Goal: Transaction & Acquisition: Download file/media

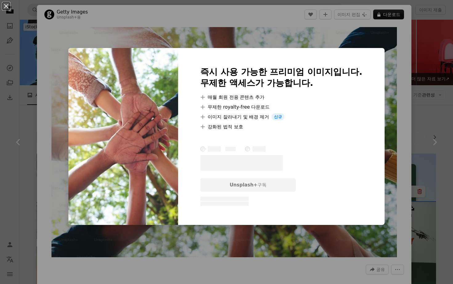
scroll to position [421, 0]
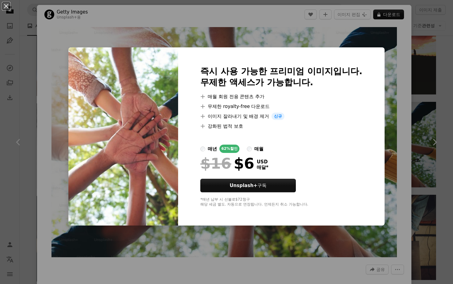
click at [290, 40] on div "An X shape 즉시 사용 가능한 프리미엄 이미지입니다. 무제한 액세스가 가능합니다. A plus sign 매월 회원 전용 콘텐츠 추가 A…" at bounding box center [226, 142] width 453 height 284
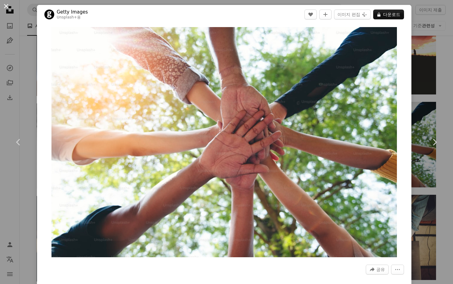
click at [6, 6] on button "An X shape" at bounding box center [5, 5] width 7 height 7
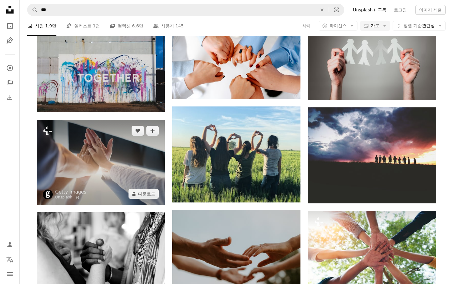
scroll to position [311, 0]
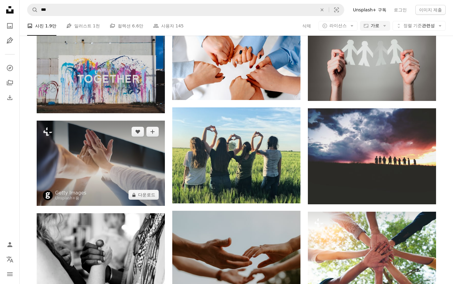
click at [98, 161] on img at bounding box center [101, 163] width 128 height 85
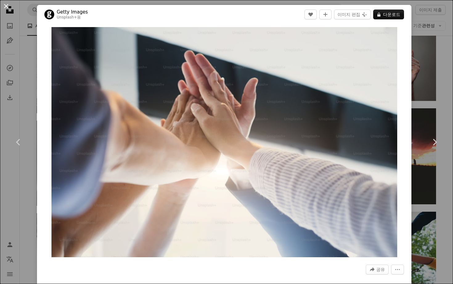
click at [8, 7] on button "An X shape" at bounding box center [5, 5] width 7 height 7
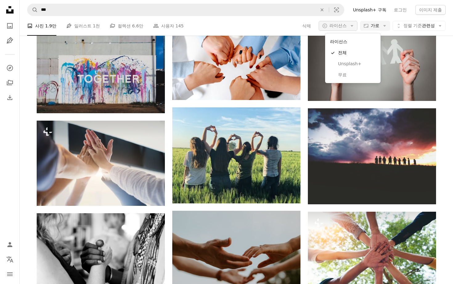
click at [351, 28] on button "A copyright icon © 라이선스 Arrow down" at bounding box center [337, 26] width 39 height 10
click at [347, 78] on span "무료" at bounding box center [357, 75] width 38 height 6
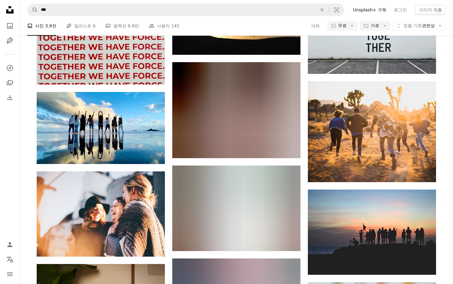
scroll to position [639, 0]
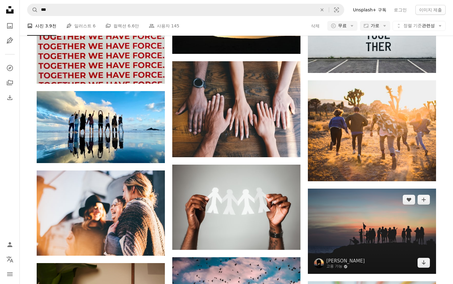
click at [360, 238] on img at bounding box center [372, 231] width 128 height 85
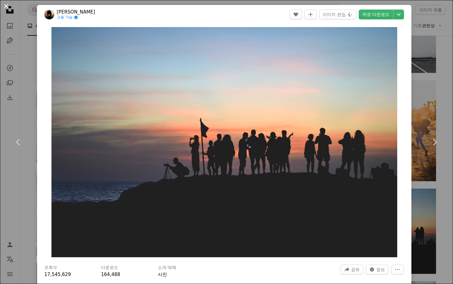
click at [7, 8] on button "An X shape" at bounding box center [5, 5] width 7 height 7
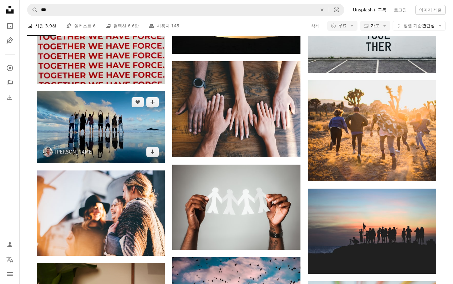
click at [112, 135] on img at bounding box center [101, 127] width 128 height 72
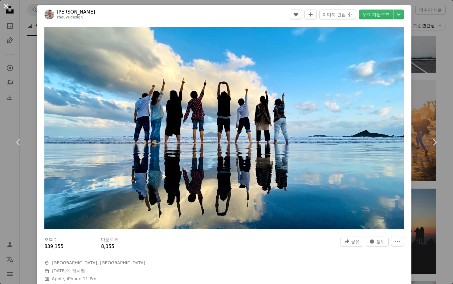
click at [4, 8] on button "An X shape" at bounding box center [5, 5] width 7 height 7
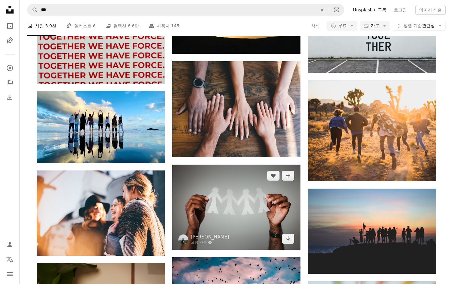
click at [231, 208] on img at bounding box center [236, 207] width 128 height 85
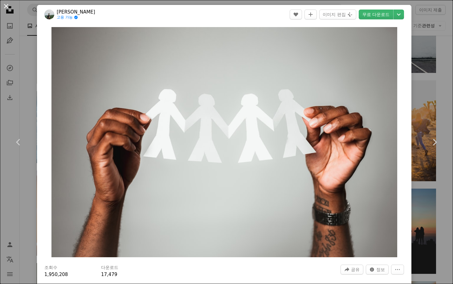
click at [6, 5] on button "An X shape" at bounding box center [5, 5] width 7 height 7
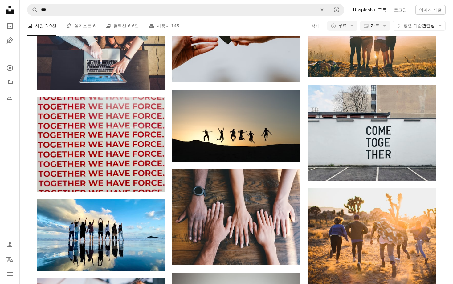
scroll to position [511, 0]
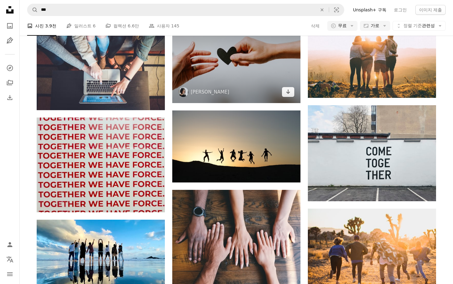
click at [218, 84] on img at bounding box center [236, 60] width 128 height 85
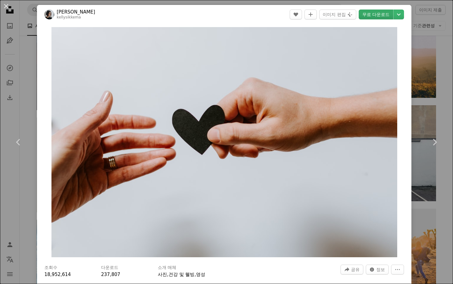
click at [382, 17] on link "무료 다운로드" at bounding box center [375, 15] width 34 height 10
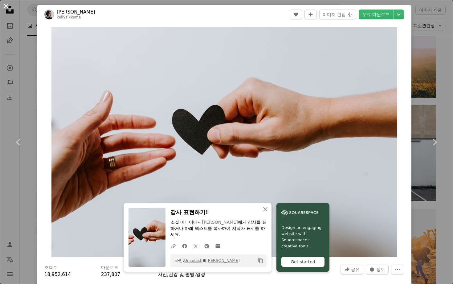
click at [6, 9] on button "An X shape" at bounding box center [5, 5] width 7 height 7
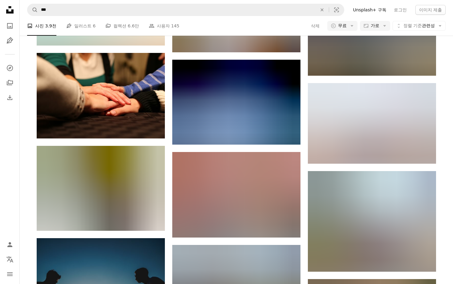
scroll to position [1110, 0]
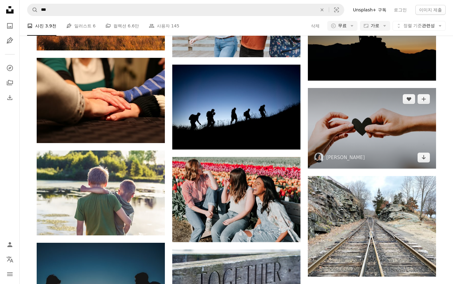
click at [334, 135] on img at bounding box center [372, 128] width 128 height 81
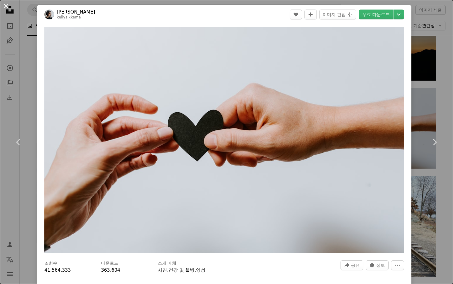
click at [6, 7] on button "An X shape" at bounding box center [5, 5] width 7 height 7
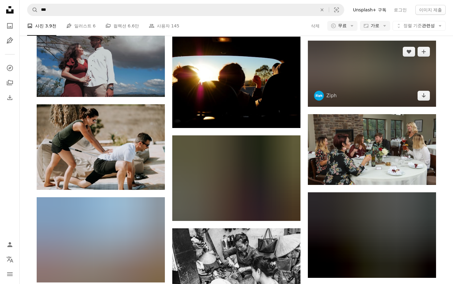
scroll to position [3372, 0]
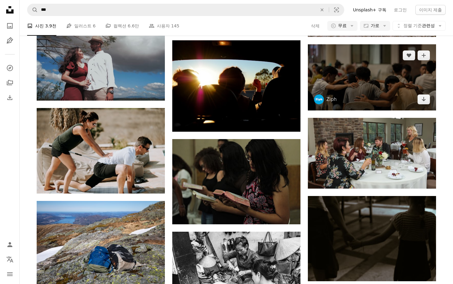
click at [363, 63] on img at bounding box center [372, 77] width 128 height 66
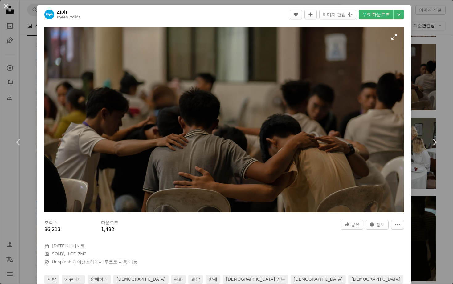
click at [398, 39] on img "이 이미지 확대" at bounding box center [223, 119] width 359 height 185
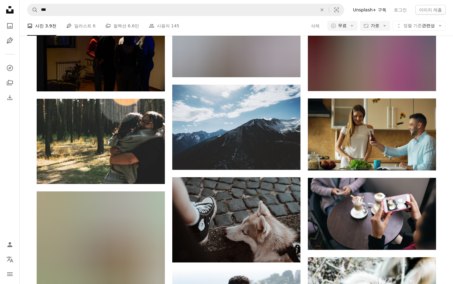
scroll to position [34736, 0]
